Goal: Task Accomplishment & Management: Use online tool/utility

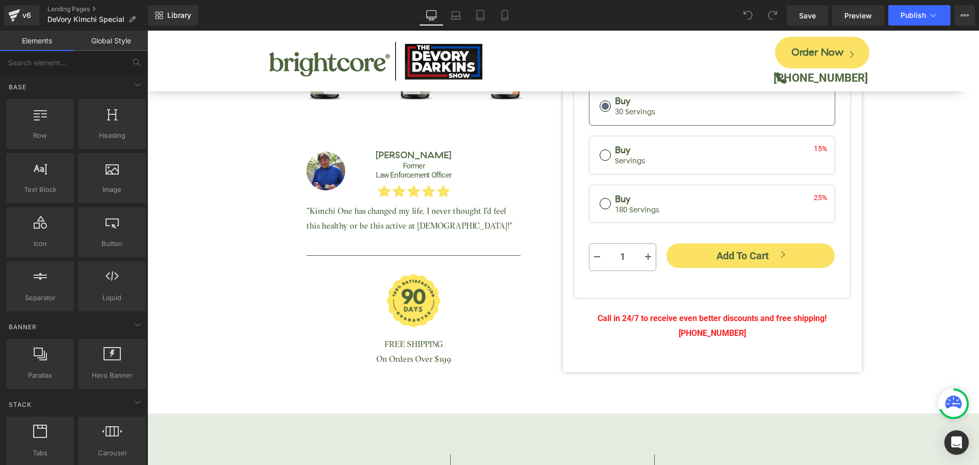
scroll to position [357, 0]
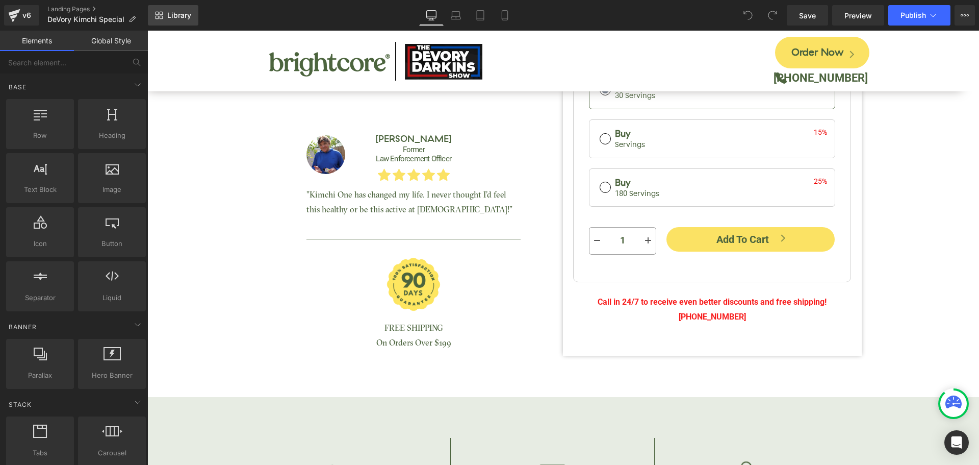
click at [184, 22] on link "Library" at bounding box center [173, 15] width 50 height 20
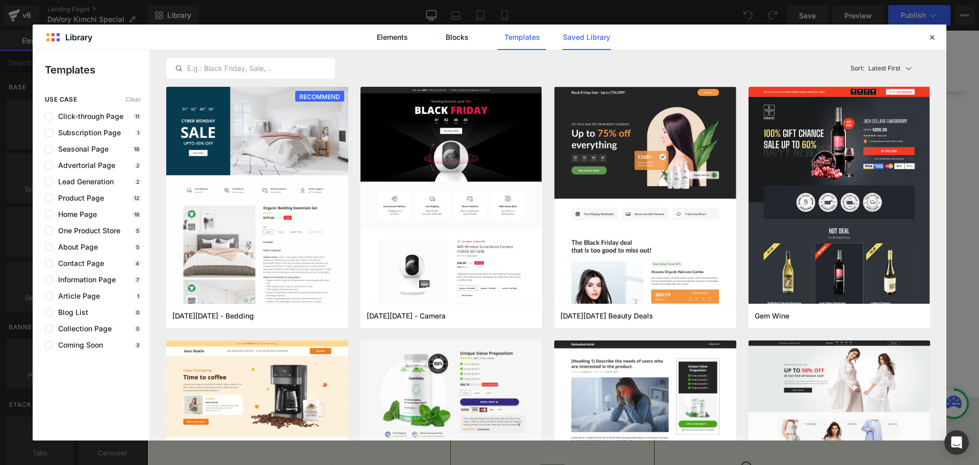
click at [0, 0] on link "Saved Library" at bounding box center [0, 0] width 0 height 0
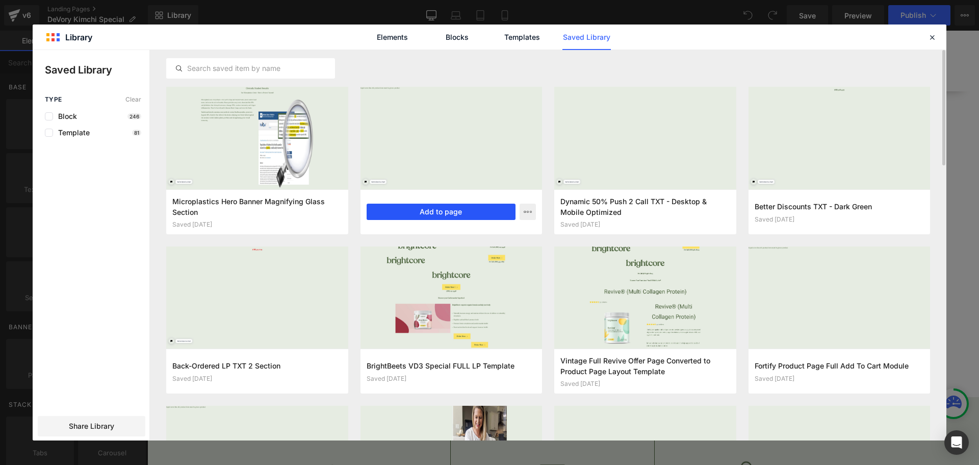
click at [441, 209] on button "Add to page" at bounding box center [441, 212] width 149 height 16
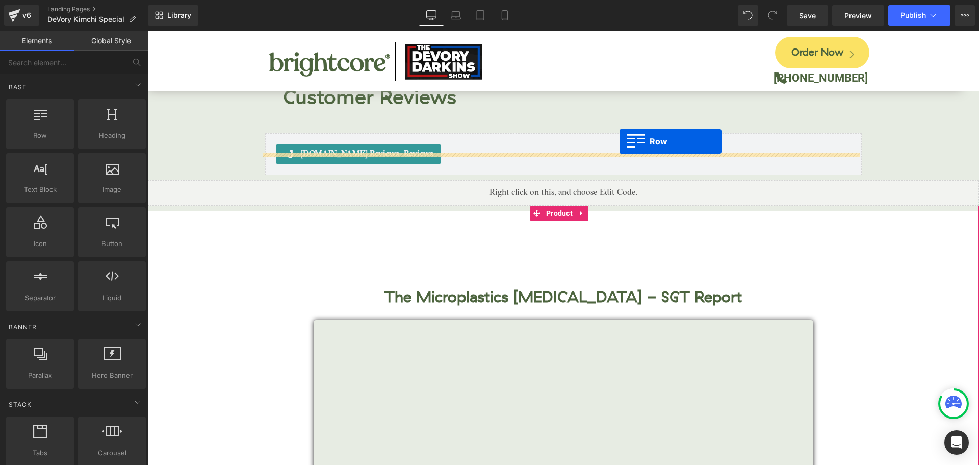
scroll to position [3928, 0]
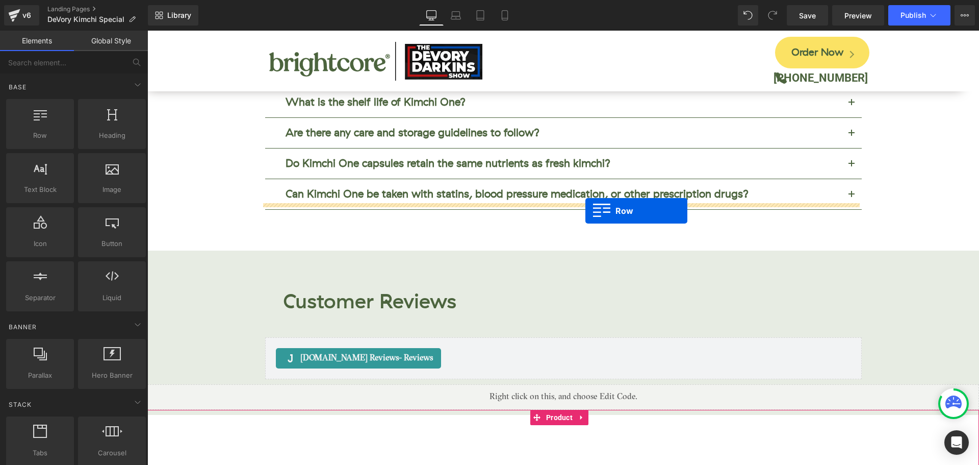
drag, startPoint x: 579, startPoint y: 243, endPoint x: 586, endPoint y: 211, distance: 33.3
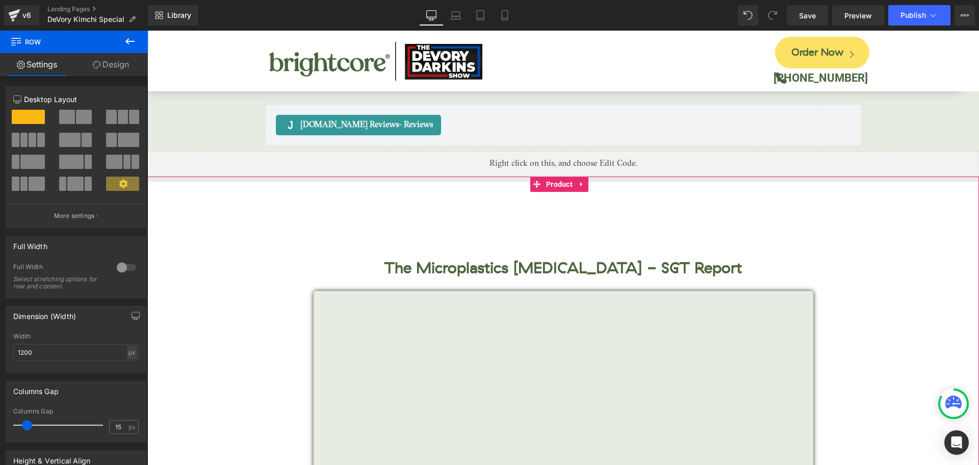
scroll to position [4183, 0]
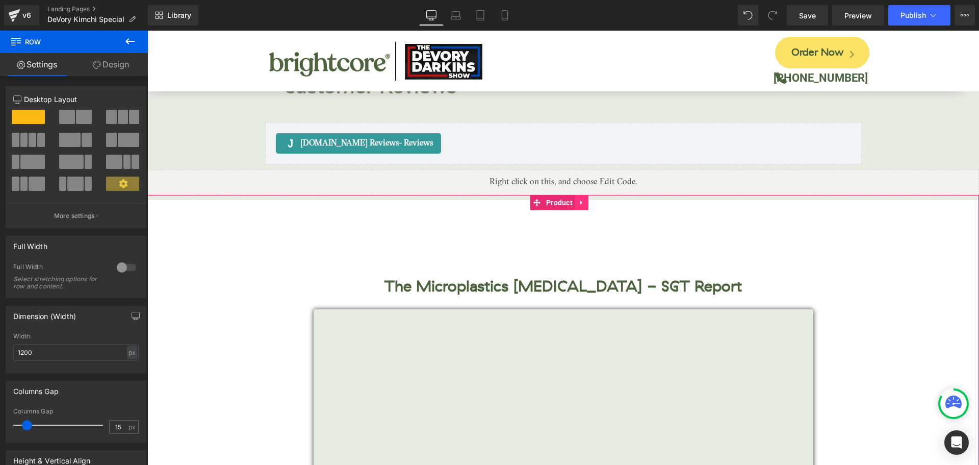
click at [586, 195] on link at bounding box center [581, 202] width 13 height 15
click at [589, 199] on icon at bounding box center [588, 202] width 7 height 7
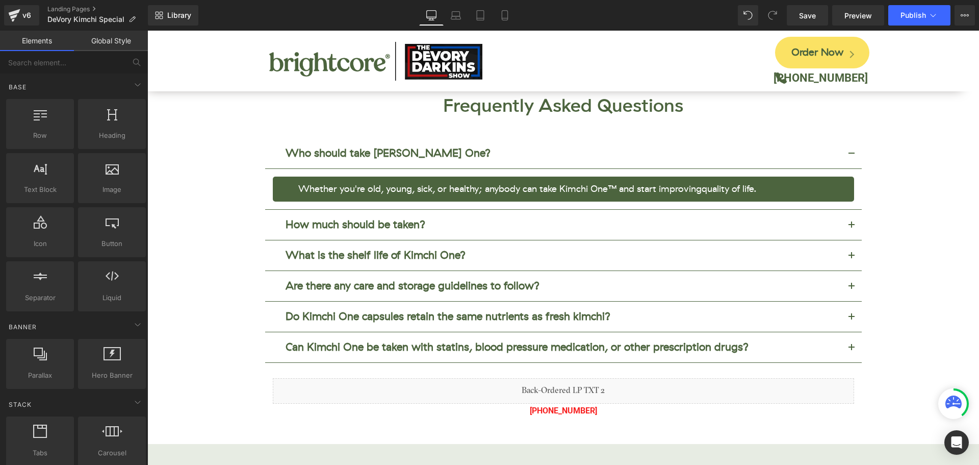
scroll to position [3928, 0]
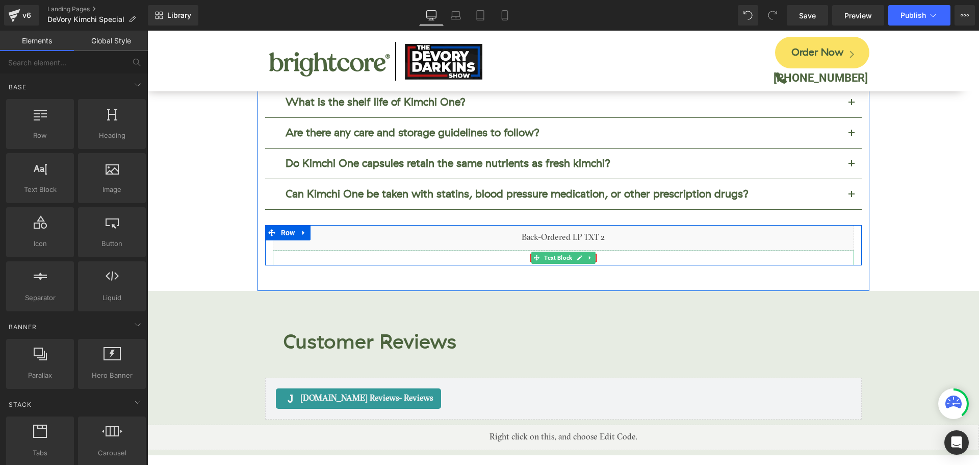
click at [600, 250] on p "[PHONE_NUMBER]" at bounding box center [563, 257] width 581 height 15
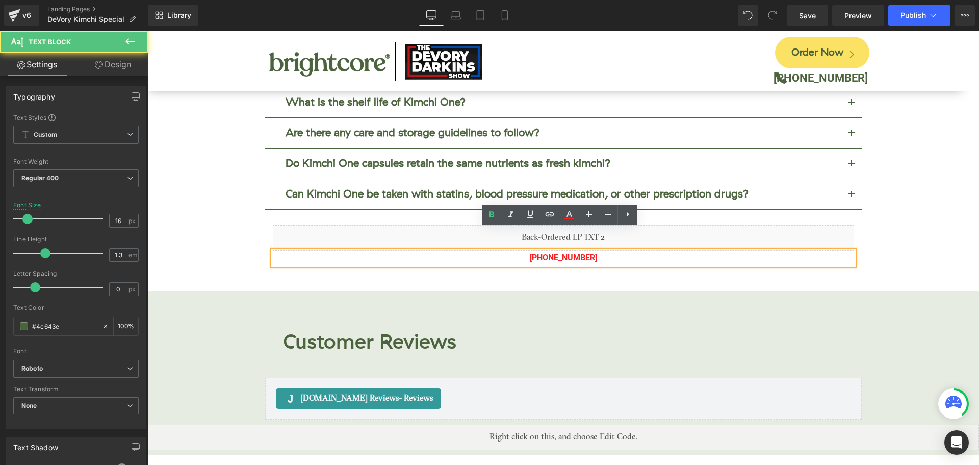
drag, startPoint x: 553, startPoint y: 235, endPoint x: 592, endPoint y: 235, distance: 39.3
click at [592, 250] on p "[PHONE_NUMBER]" at bounding box center [563, 257] width 581 height 15
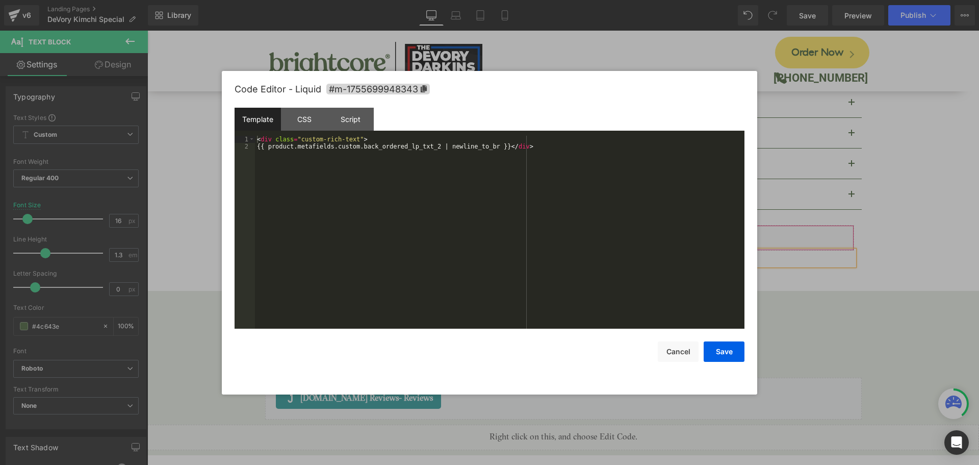
click at [573, 225] on div "Liquid" at bounding box center [563, 238] width 581 height 26
click at [529, 104] on div "Code Editor - Liquid #m-1755699948343" at bounding box center [490, 89] width 510 height 37
click at [720, 349] on button "Save" at bounding box center [724, 351] width 41 height 20
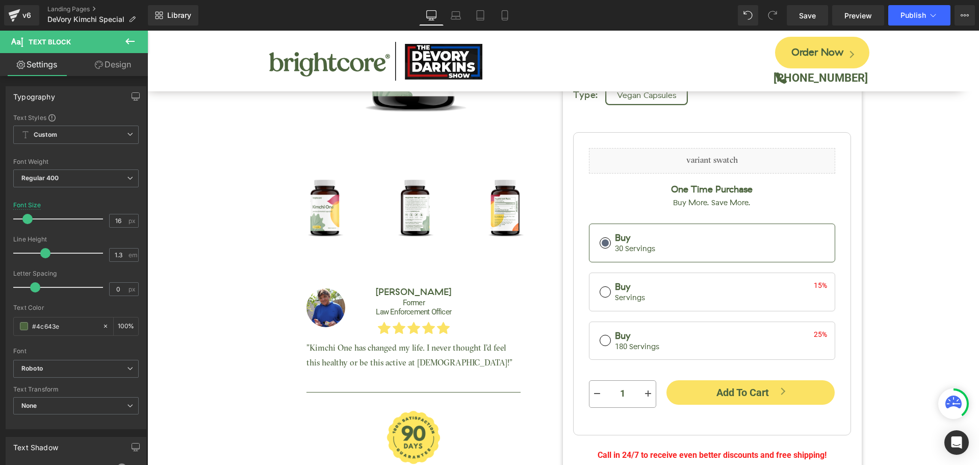
scroll to position [357, 0]
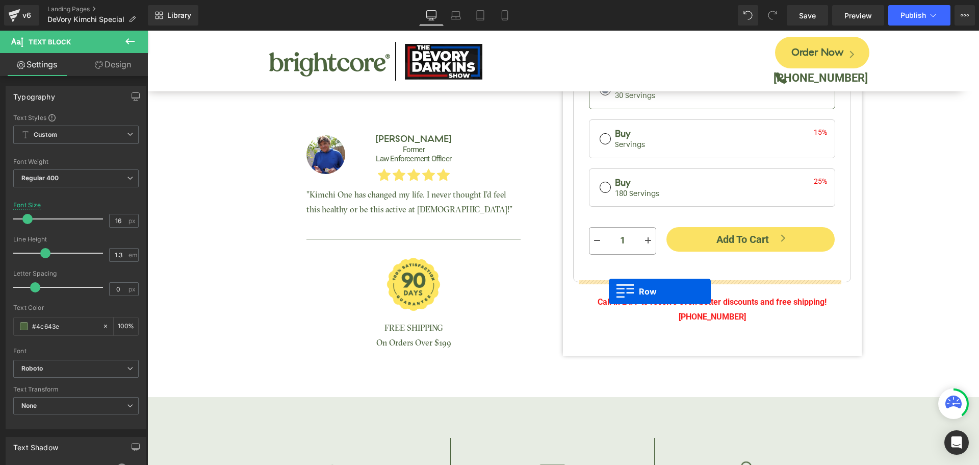
drag, startPoint x: 267, startPoint y: 212, endPoint x: 609, endPoint y: 291, distance: 350.9
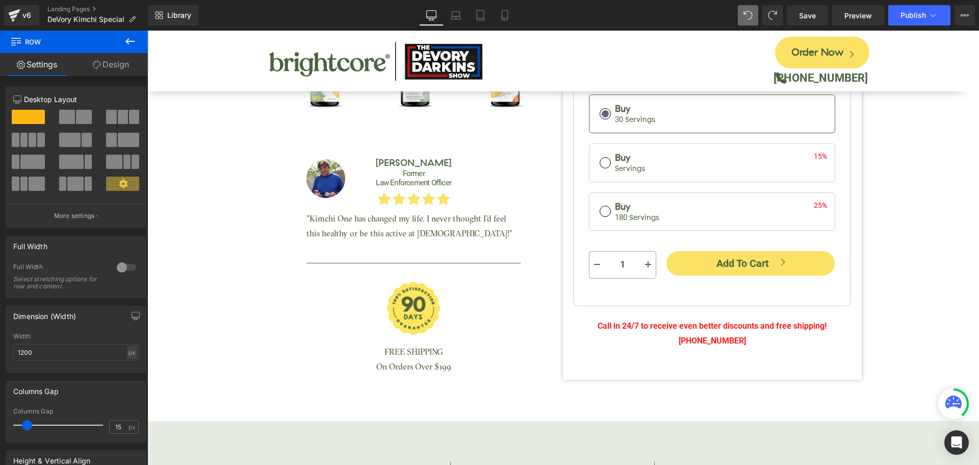
scroll to position [332, 0]
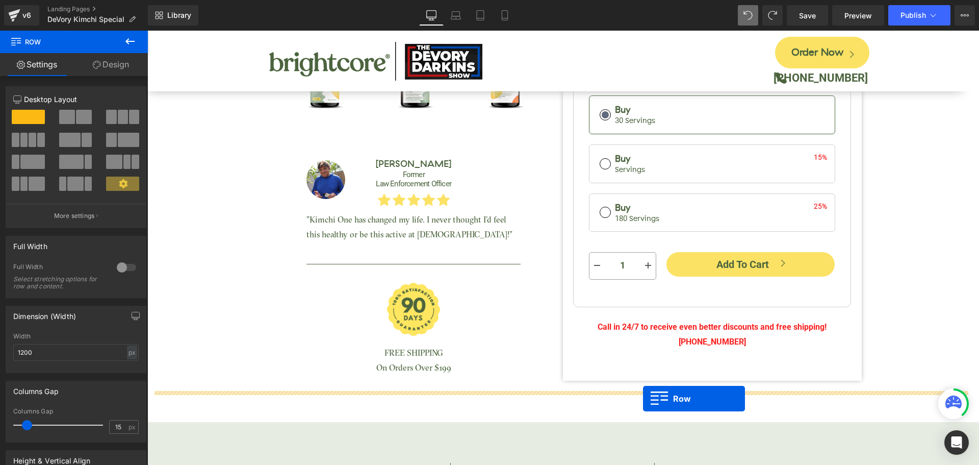
drag, startPoint x: 269, startPoint y: 187, endPoint x: 643, endPoint y: 398, distance: 429.7
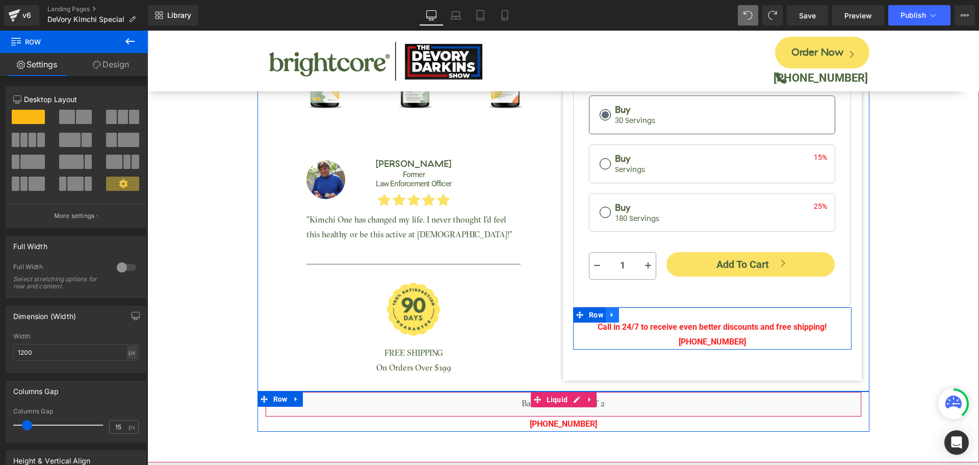
click at [609, 316] on icon at bounding box center [612, 315] width 7 height 8
click at [637, 311] on icon at bounding box center [639, 314] width 7 height 7
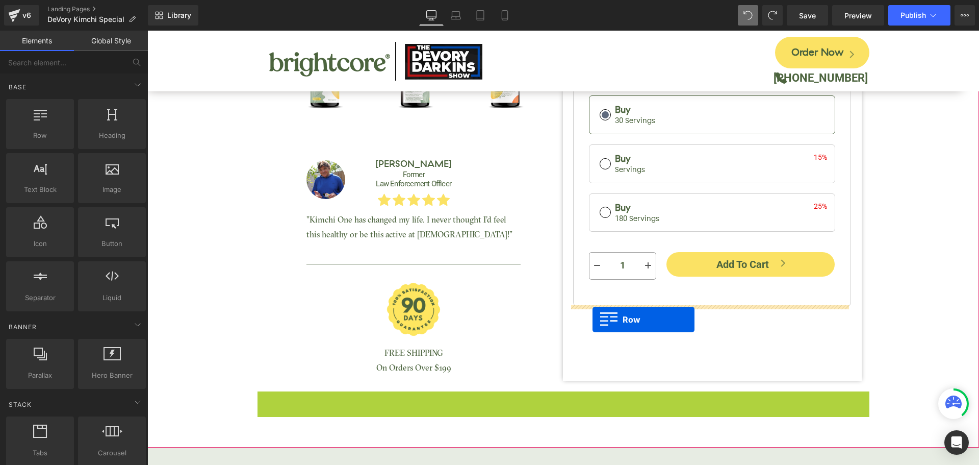
drag, startPoint x: 259, startPoint y: 400, endPoint x: 593, endPoint y: 319, distance: 343.7
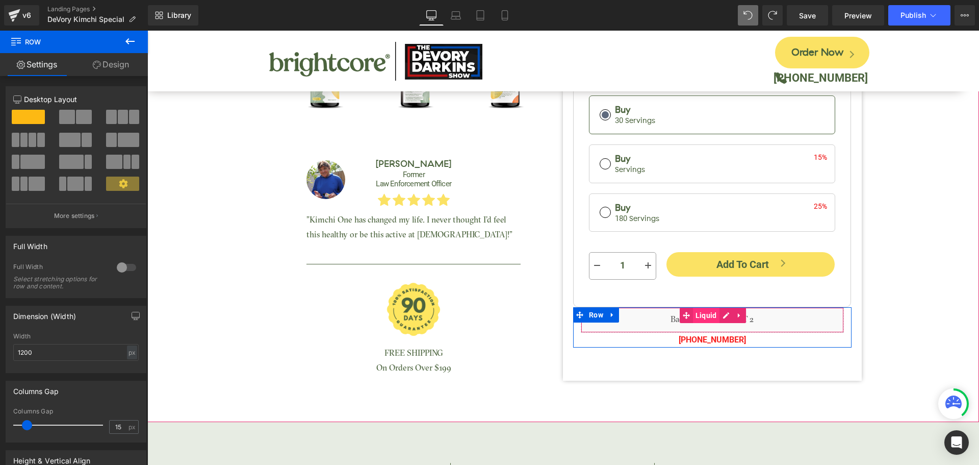
click at [695, 316] on span "Liquid" at bounding box center [706, 315] width 27 height 15
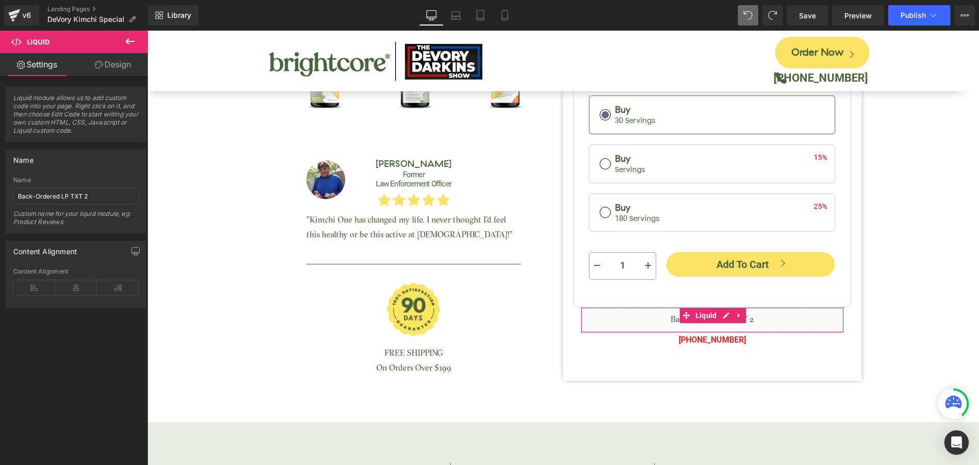
click at [125, 69] on link "Design" at bounding box center [113, 64] width 74 height 23
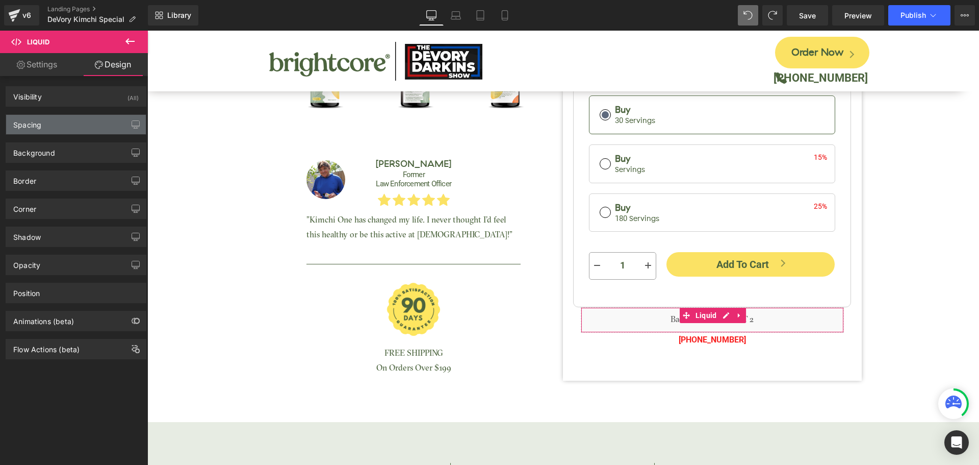
click at [68, 132] on div "Spacing" at bounding box center [76, 124] width 140 height 19
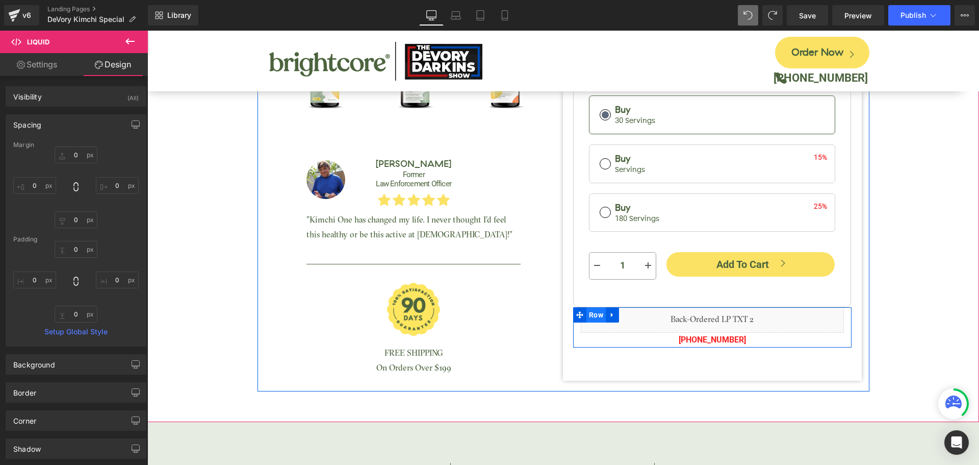
click at [589, 313] on span "Row" at bounding box center [596, 314] width 19 height 15
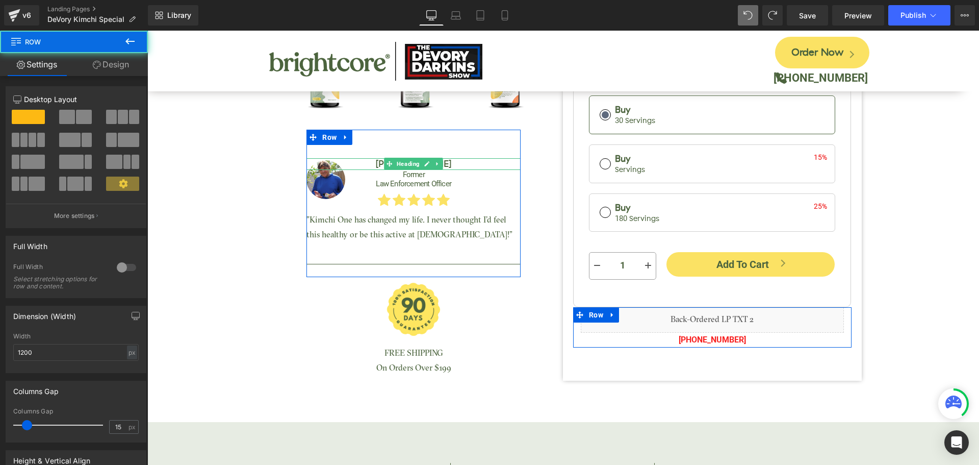
click at [124, 69] on link "Design" at bounding box center [111, 64] width 74 height 23
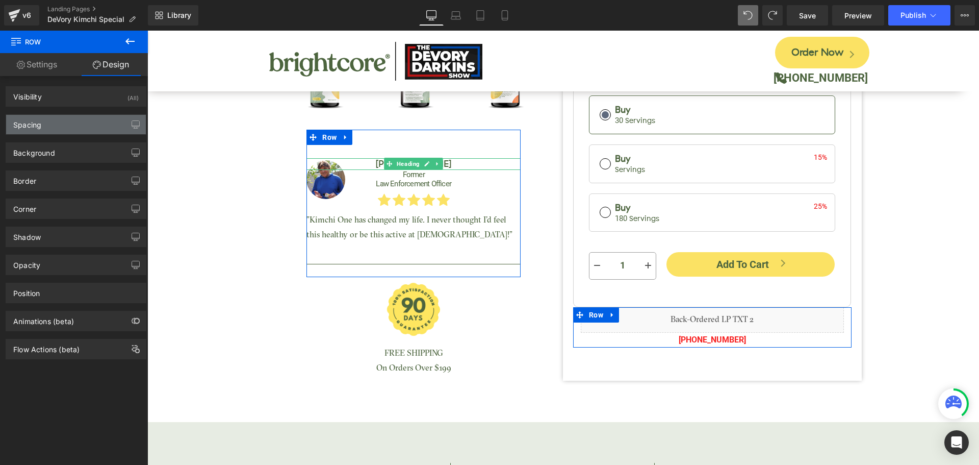
click at [74, 129] on div "Spacing" at bounding box center [76, 124] width 140 height 19
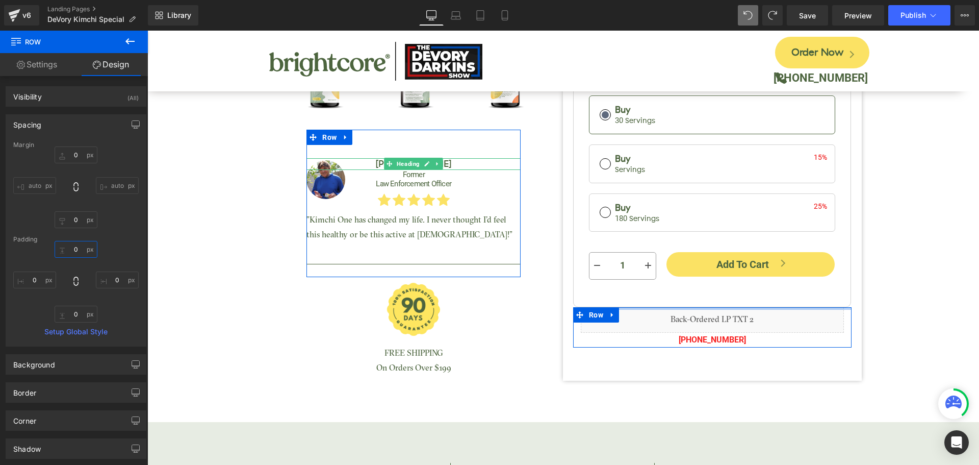
click at [83, 247] on input "0" at bounding box center [76, 249] width 43 height 17
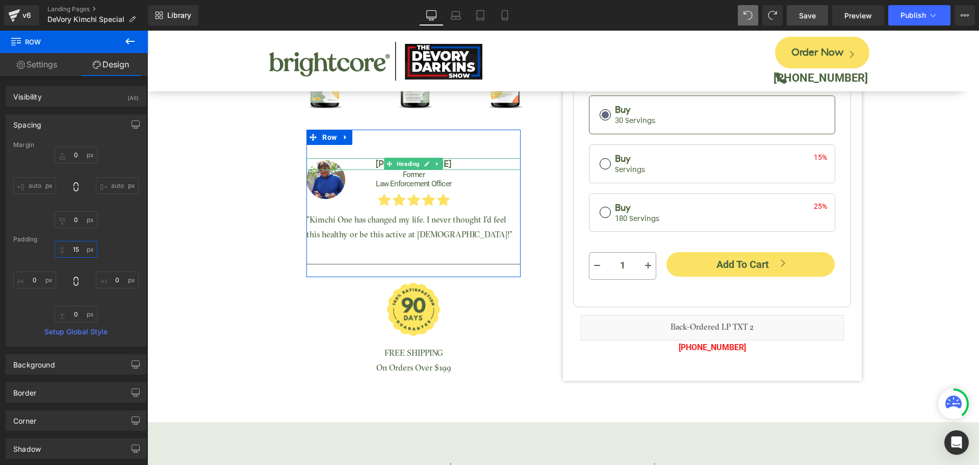
type input "15"
click at [807, 18] on span "Save" at bounding box center [807, 15] width 17 height 11
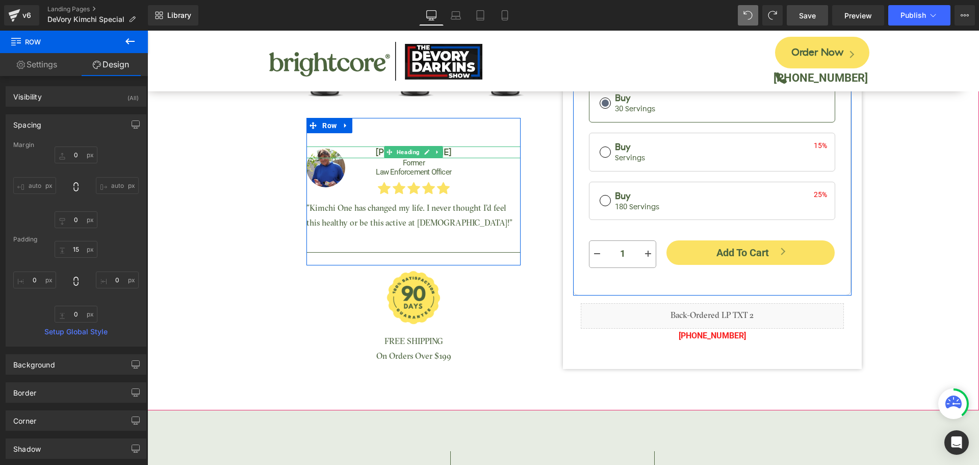
scroll to position [357, 0]
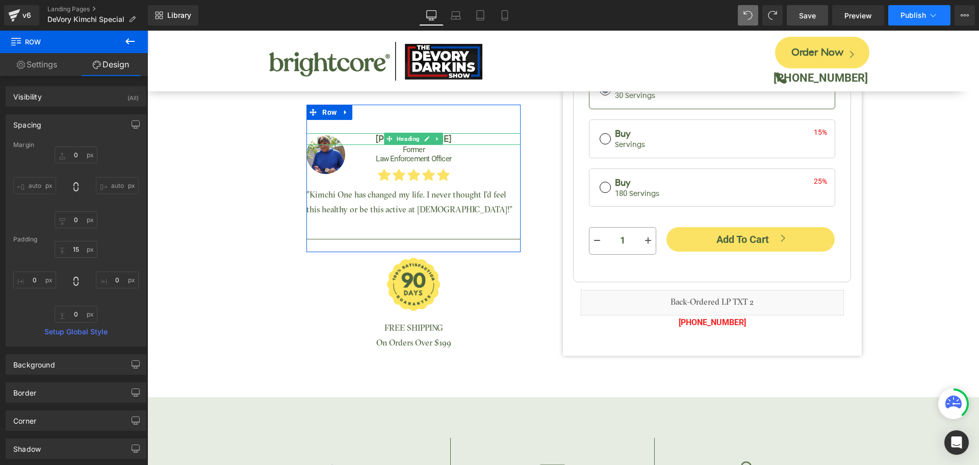
click at [899, 14] on button "Publish" at bounding box center [920, 15] width 62 height 20
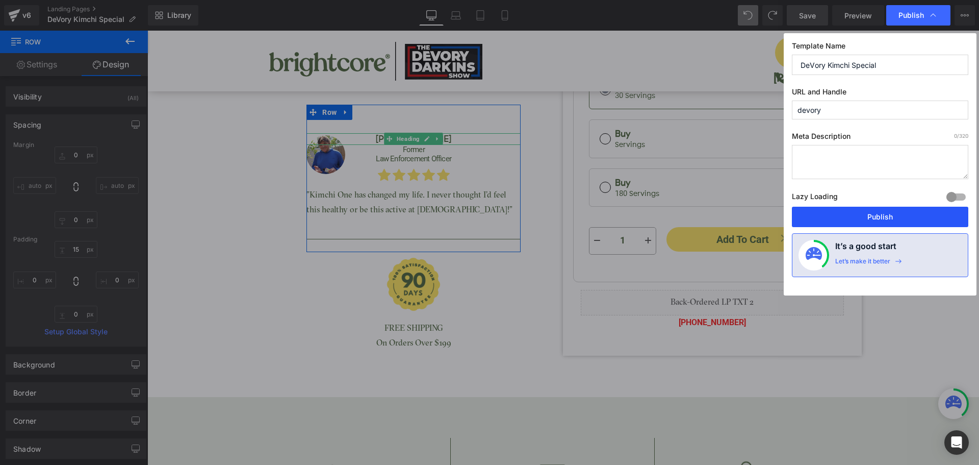
click at [880, 216] on button "Publish" at bounding box center [880, 217] width 176 height 20
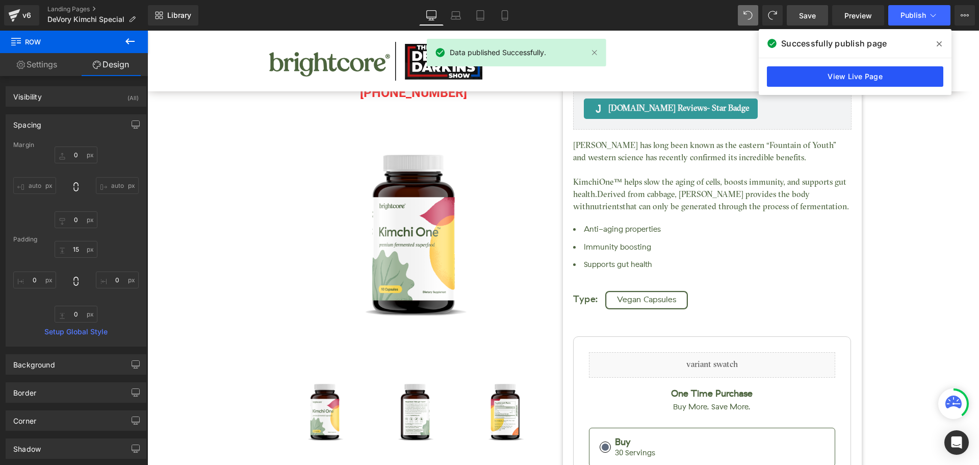
click at [903, 73] on link "View Live Page" at bounding box center [855, 76] width 176 height 20
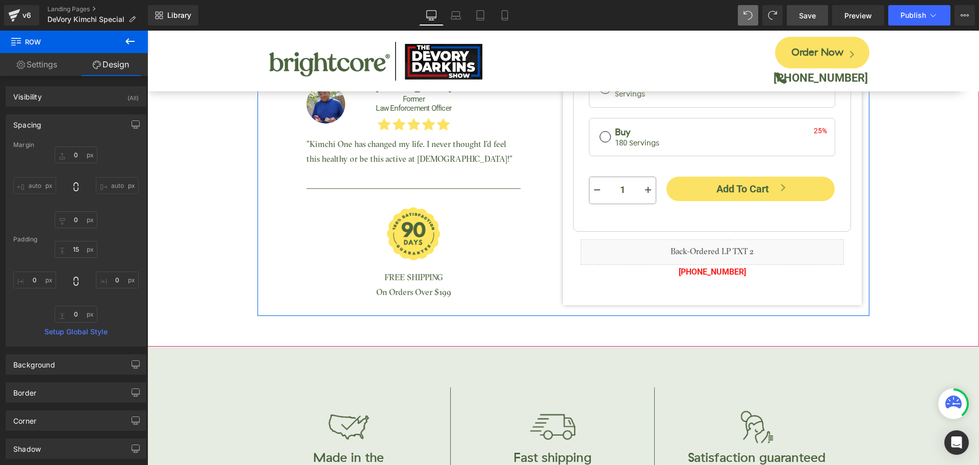
scroll to position [408, 0]
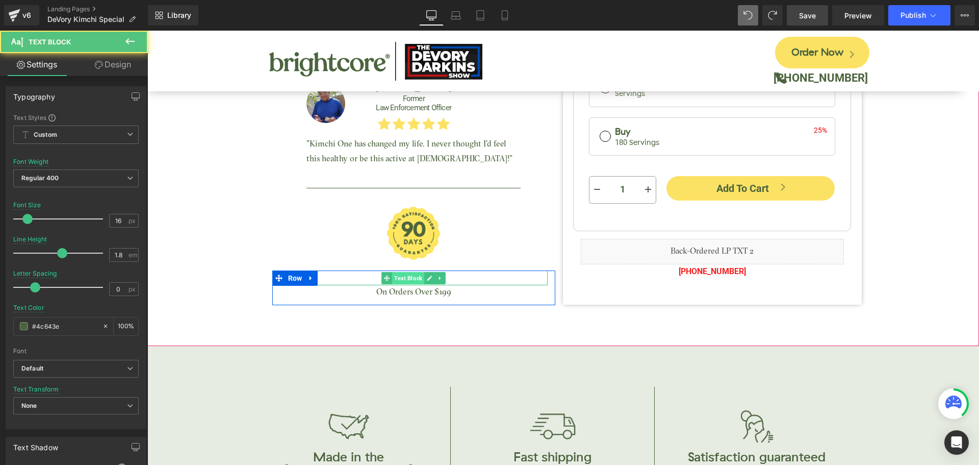
click at [413, 280] on div "FREE SHIPPING Text Block" at bounding box center [414, 277] width 268 height 15
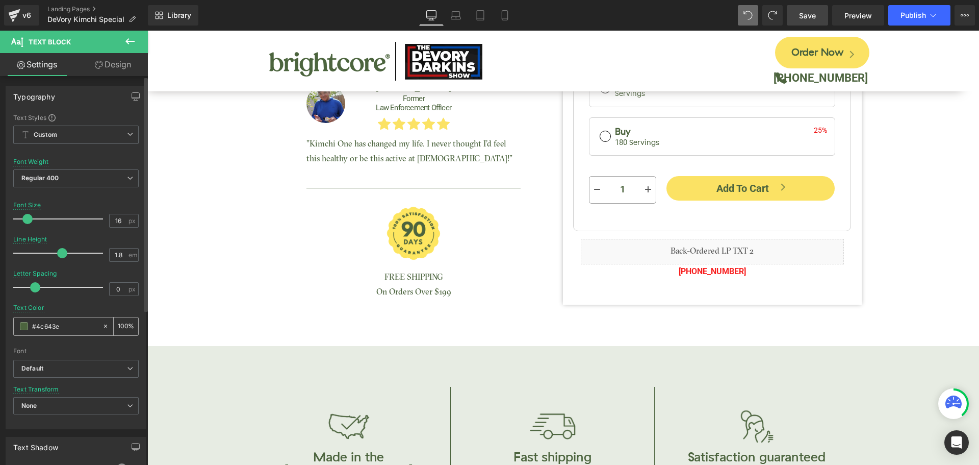
click at [40, 325] on input "#4c643e" at bounding box center [64, 325] width 65 height 11
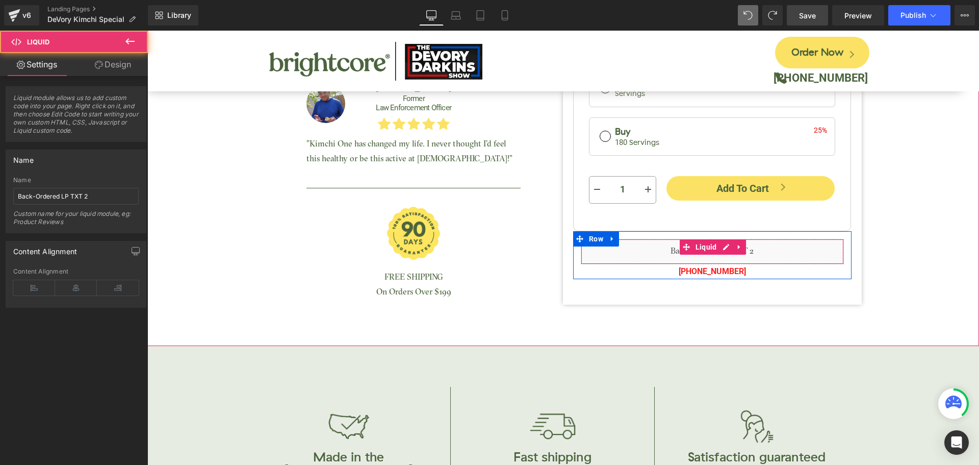
click at [757, 255] on div "Liquid" at bounding box center [712, 252] width 263 height 26
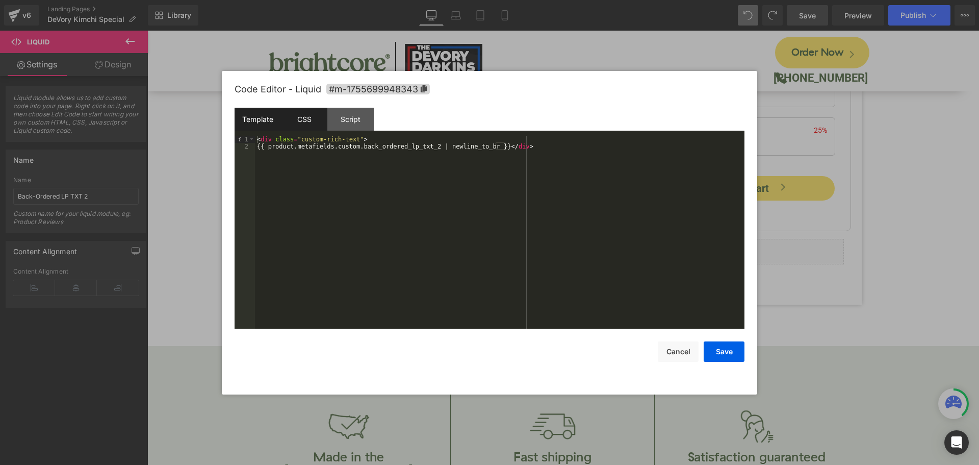
drag, startPoint x: 573, startPoint y: 215, endPoint x: 311, endPoint y: 121, distance: 278.0
click at [311, 121] on div "CSS" at bounding box center [304, 119] width 46 height 23
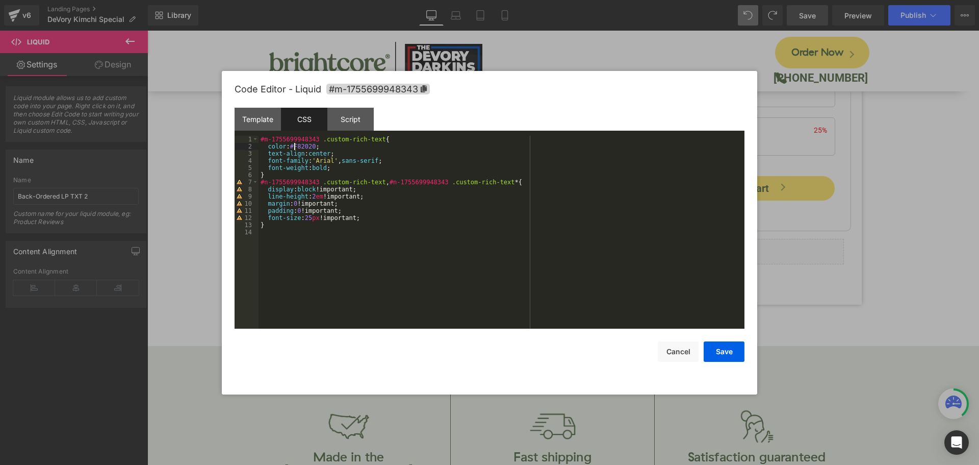
click at [296, 148] on div "#m-1755699948343 .custom-rich-text { color : #F82020 ; text-align : center ; fo…" at bounding box center [502, 239] width 486 height 207
click at [719, 349] on button "Save" at bounding box center [724, 351] width 41 height 20
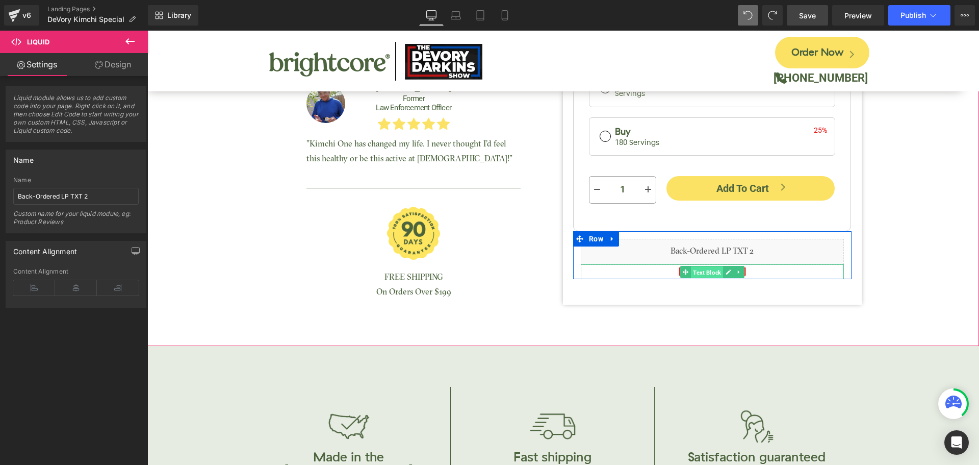
click at [713, 272] on span "Text Block" at bounding box center [707, 272] width 32 height 12
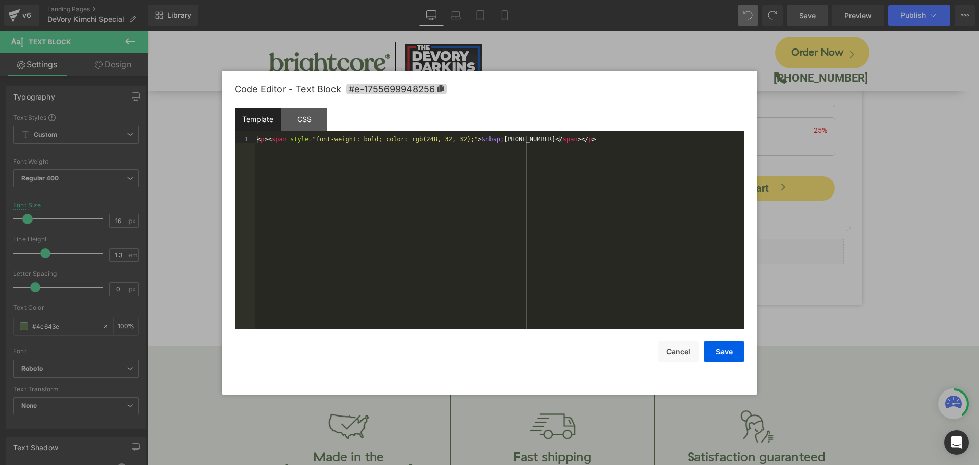
click at [694, 0] on div "Text Block You are previewing how the will restyle your page. You can not edit …" at bounding box center [489, 0] width 979 height 0
click at [306, 124] on div "CSS" at bounding box center [304, 119] width 46 height 23
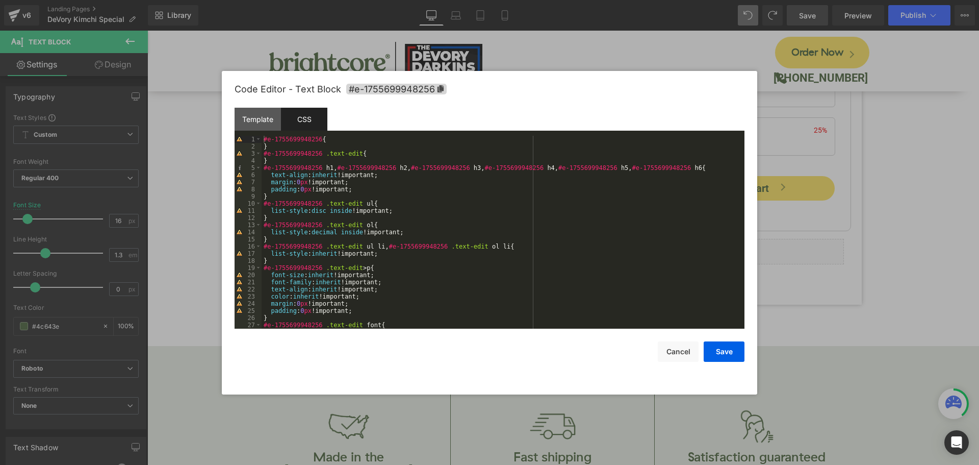
scroll to position [0, 0]
click at [458, 197] on div "#e-1755699948256 { } #e-1755699948256 .text-edit { } #e-1755699948256 h1 , #e-1…" at bounding box center [501, 239] width 479 height 207
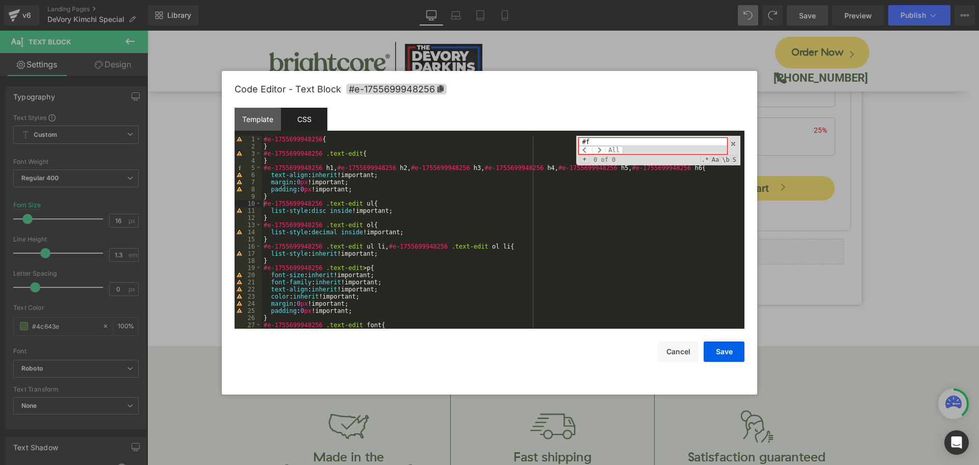
type input "#"
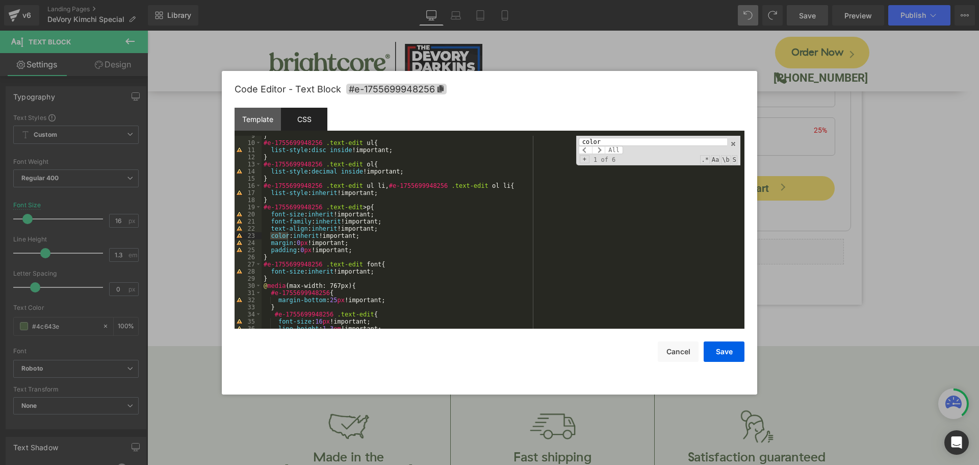
scroll to position [175, 0]
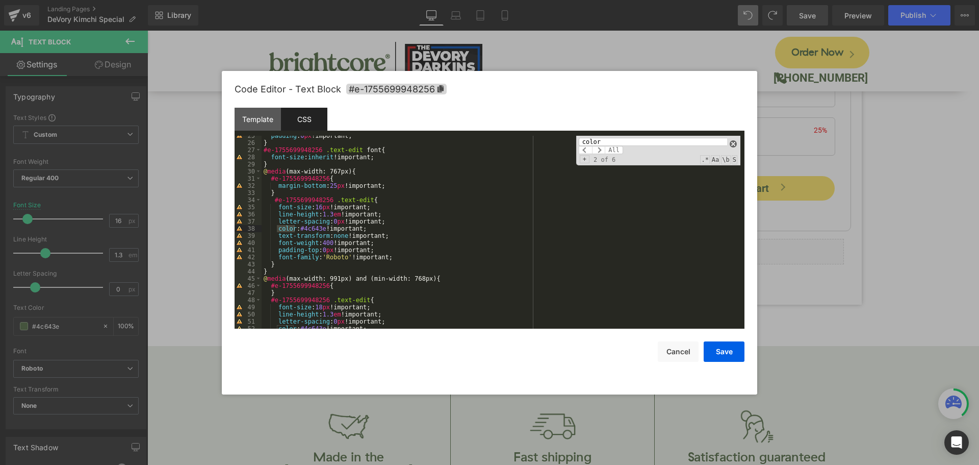
type input "color"
click at [734, 143] on span at bounding box center [733, 143] width 7 height 7
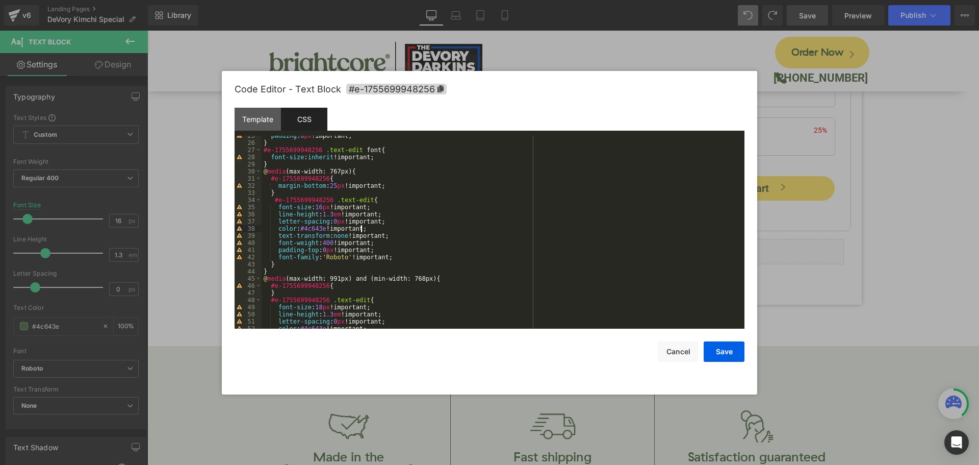
click at [562, 230] on div "padding : 0 px !important; } #e-1755699948256 .text-edit font { font-size : inh…" at bounding box center [501, 235] width 479 height 207
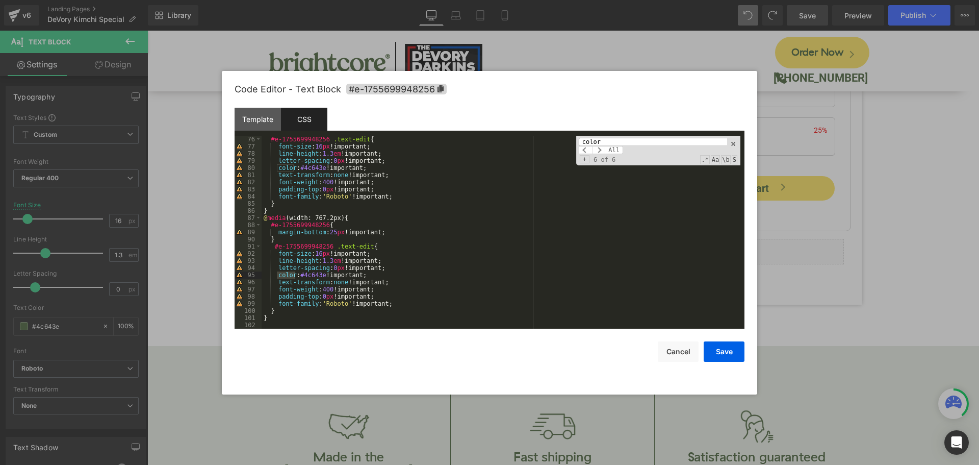
scroll to position [536, 0]
click at [724, 350] on button "Save" at bounding box center [724, 351] width 41 height 20
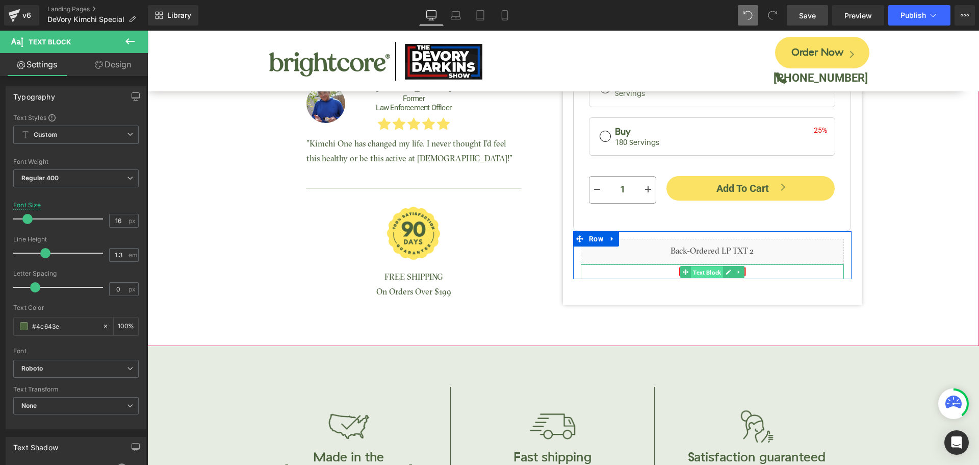
click at [706, 272] on span "Text Block" at bounding box center [707, 272] width 32 height 12
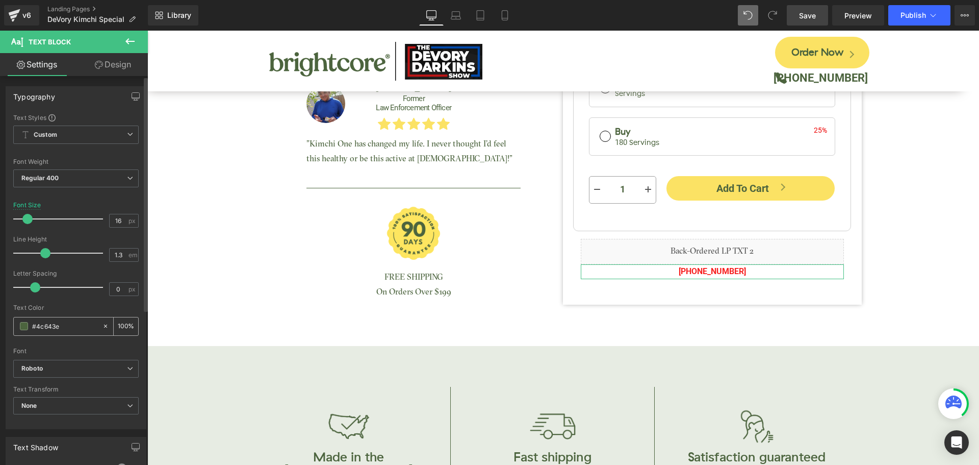
click at [50, 325] on input "#4c643e" at bounding box center [64, 325] width 65 height 11
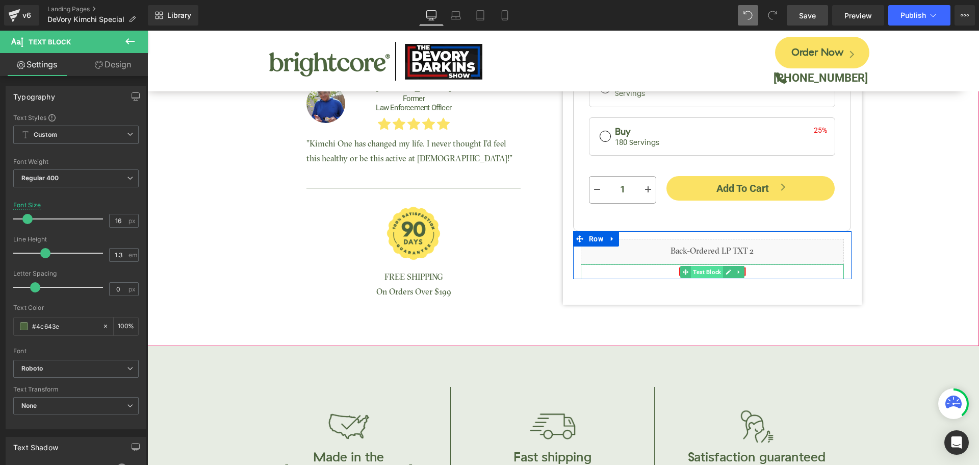
click at [716, 270] on span "Text Block" at bounding box center [707, 272] width 32 height 12
click at [761, 276] on div at bounding box center [712, 277] width 279 height 3
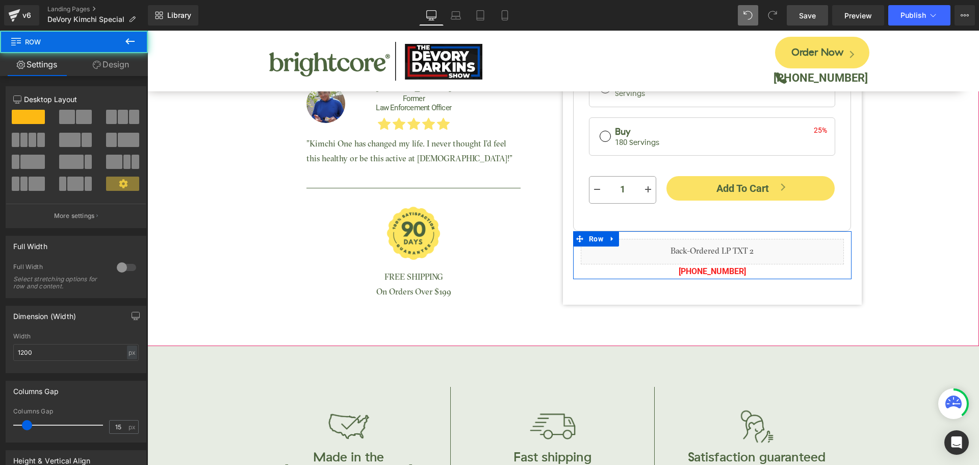
click at [752, 272] on p "[PHONE_NUMBER]" at bounding box center [712, 271] width 263 height 15
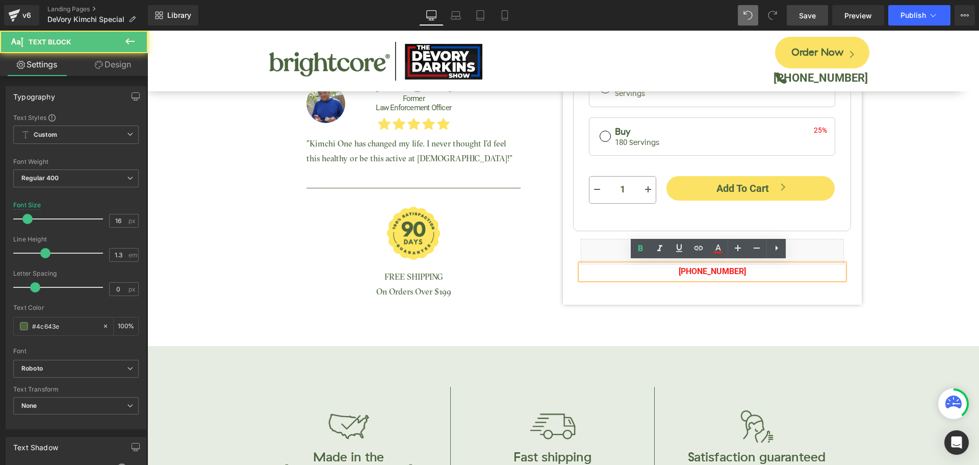
click at [702, 267] on span "[PHONE_NUMBER]" at bounding box center [712, 271] width 67 height 10
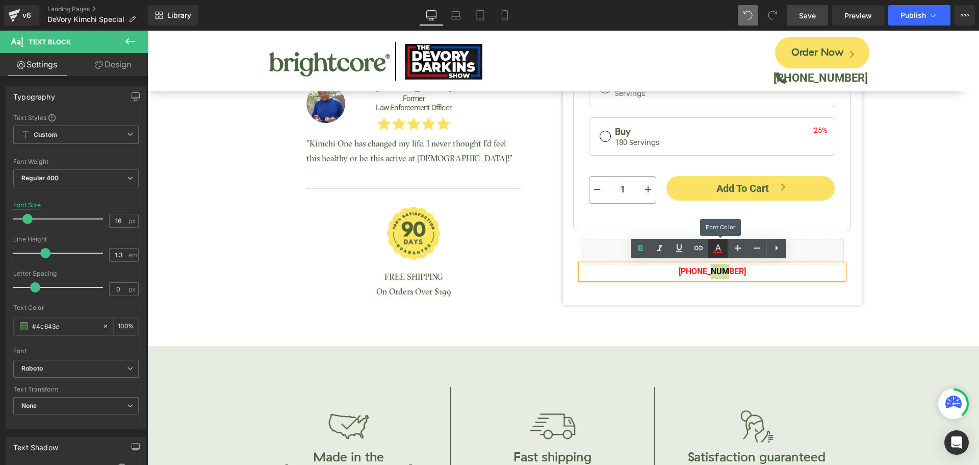
click at [714, 250] on icon at bounding box center [718, 248] width 12 height 12
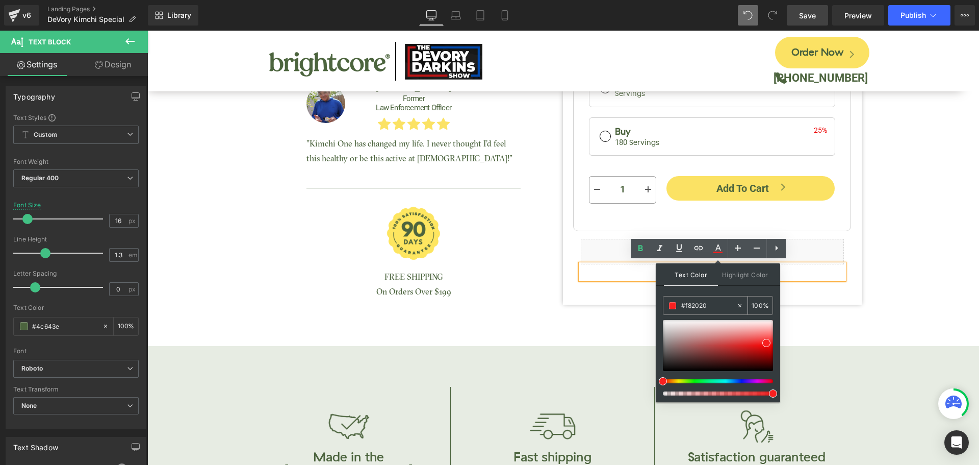
click at [704, 305] on input "#f82020" at bounding box center [708, 305] width 55 height 11
paste input "4c643e"
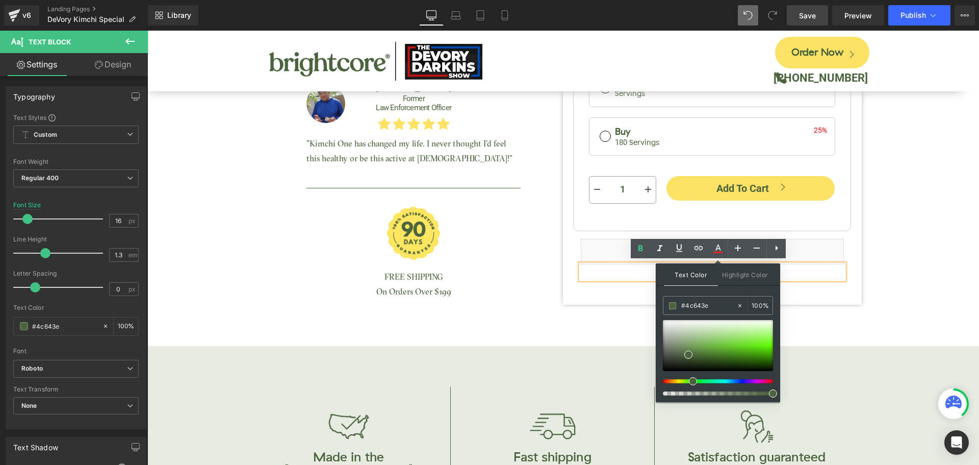
type input "#4c643e"
click at [690, 352] on span at bounding box center [691, 352] width 8 height 8
click at [707, 309] on input "#4c643e" at bounding box center [708, 305] width 55 height 11
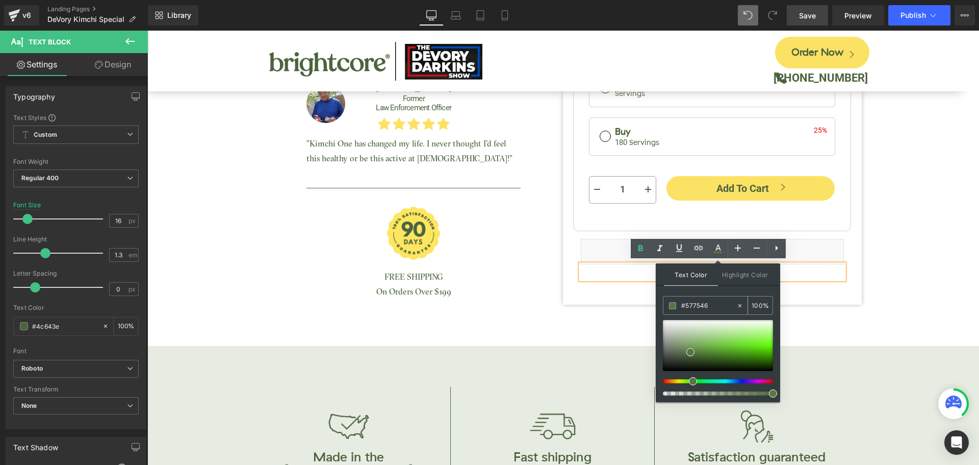
paste input "4c643e"
click at [691, 355] on span at bounding box center [691, 354] width 8 height 8
click at [700, 306] on input "#4c643e" at bounding box center [708, 305] width 55 height 11
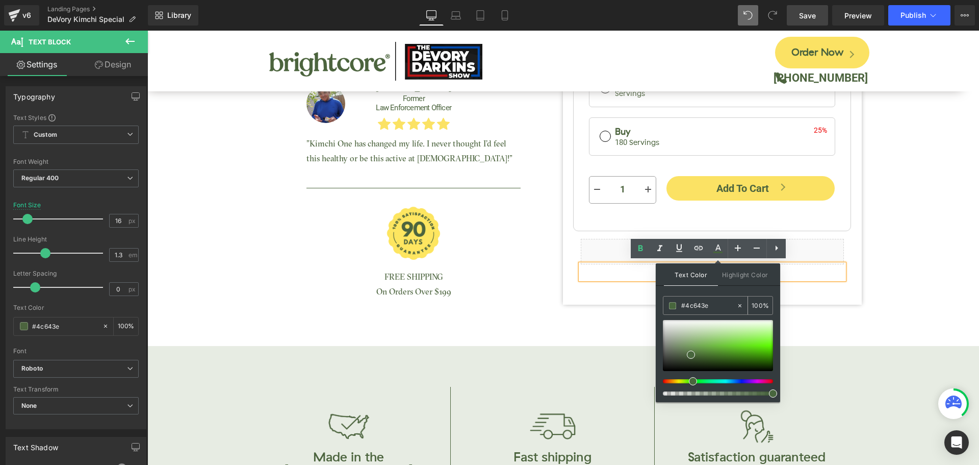
click at [700, 306] on input "#4c643e" at bounding box center [708, 305] width 55 height 11
paste input "c643e"
type input "#4c643e"
click at [690, 355] on span at bounding box center [689, 354] width 8 height 8
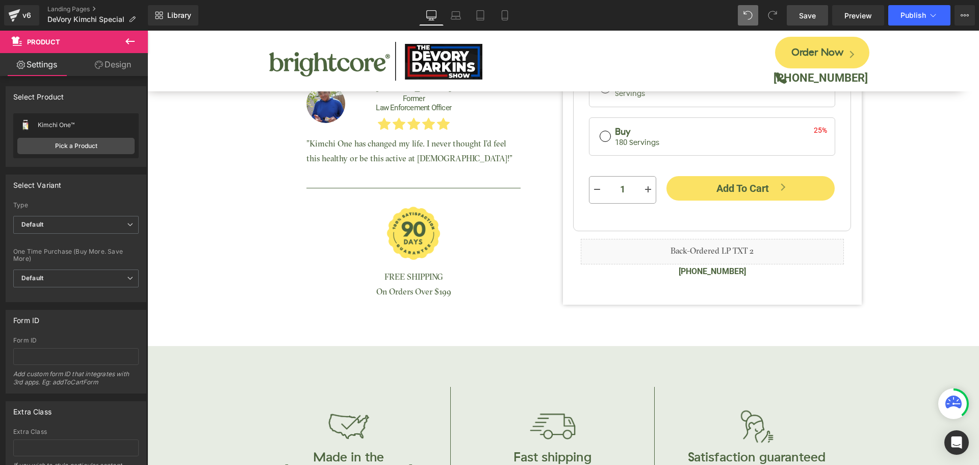
click at [810, 18] on span "Save" at bounding box center [807, 15] width 17 height 11
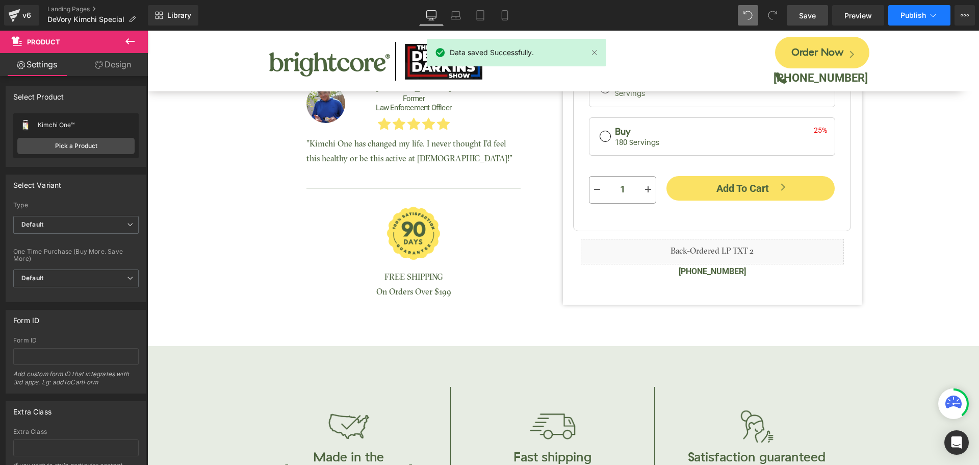
click at [913, 18] on span "Publish" at bounding box center [914, 15] width 26 height 8
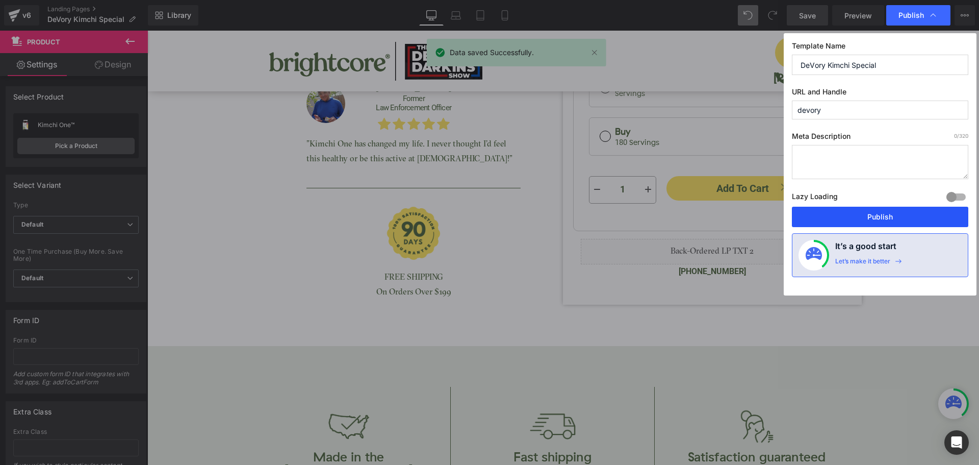
click at [887, 217] on button "Publish" at bounding box center [880, 217] width 176 height 20
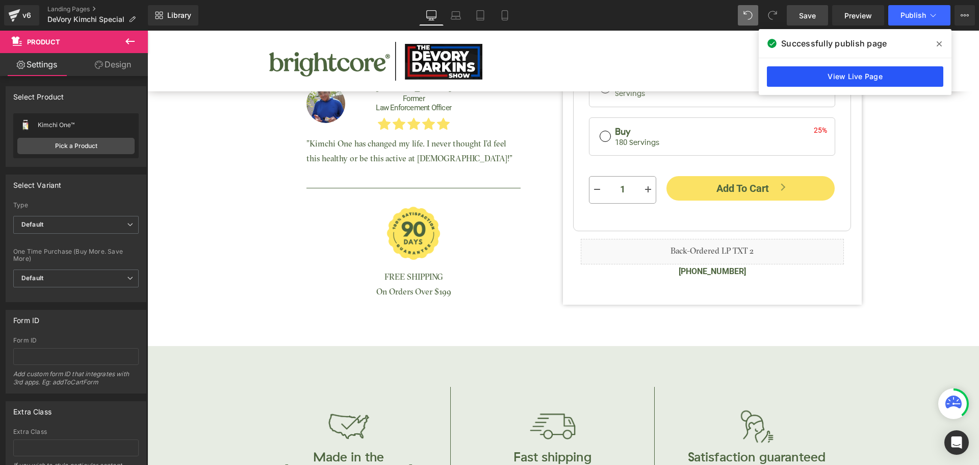
click at [846, 70] on link "View Live Page" at bounding box center [855, 76] width 176 height 20
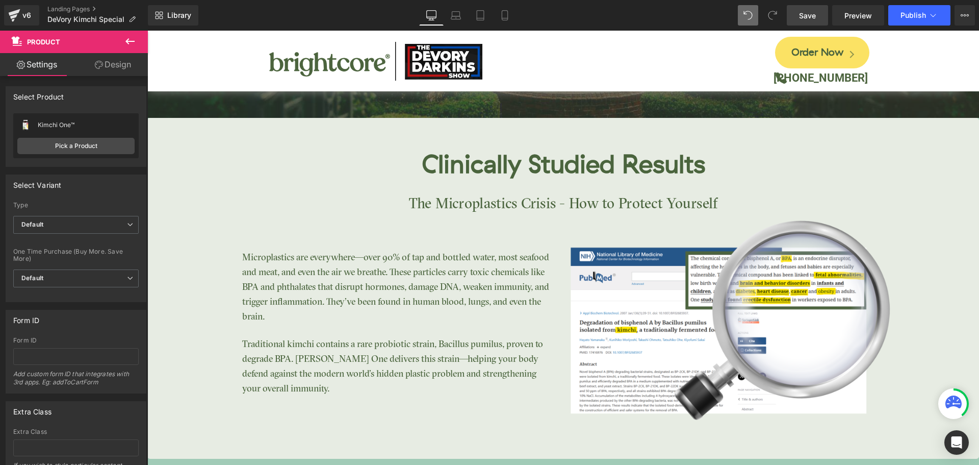
scroll to position [1797, 0]
